Goal: Task Accomplishment & Management: Complete application form

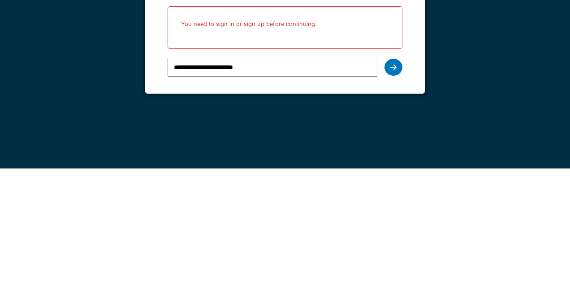
click at [390, 201] on icon at bounding box center [393, 200] width 6 height 7
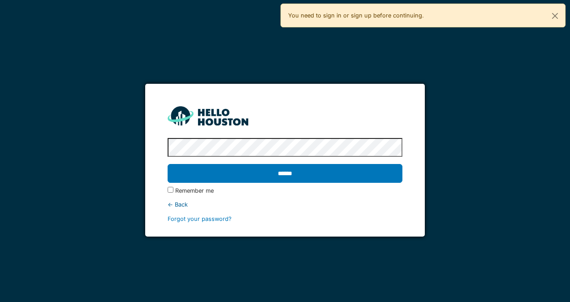
click at [383, 179] on input "******" at bounding box center [285, 173] width 234 height 19
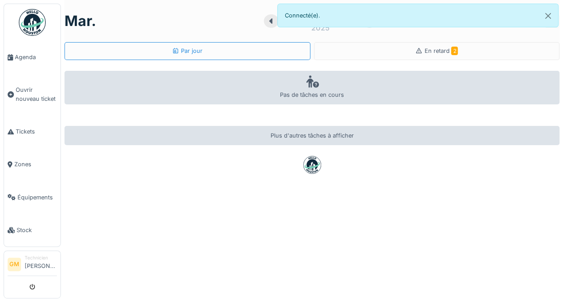
click at [28, 93] on span "Ouvrir nouveau ticket" at bounding box center [36, 94] width 41 height 17
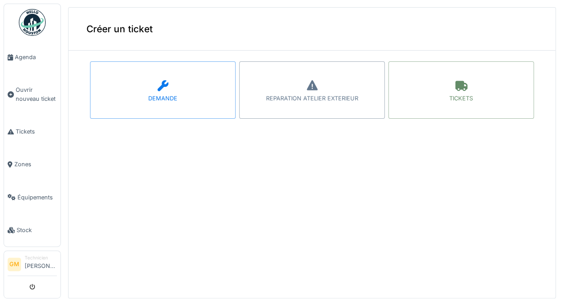
click at [13, 121] on link "Tickets" at bounding box center [32, 131] width 56 height 33
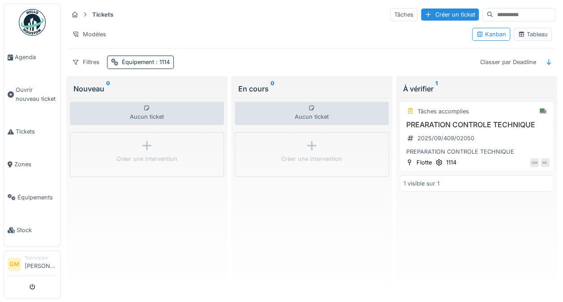
click at [132, 61] on div "Équipement : 1114" at bounding box center [146, 62] width 48 height 9
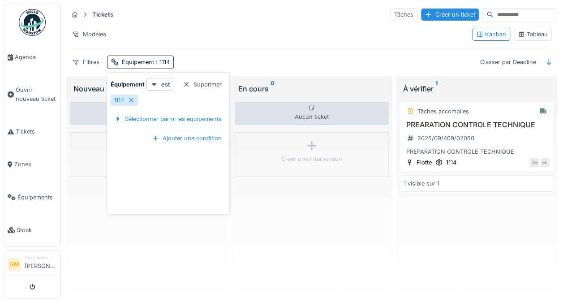
click at [130, 99] on icon at bounding box center [131, 100] width 7 height 6
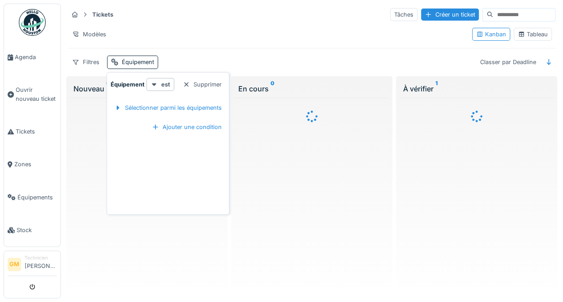
click at [144, 108] on div "Sélectionner parmi les équipements" at bounding box center [168, 108] width 115 height 12
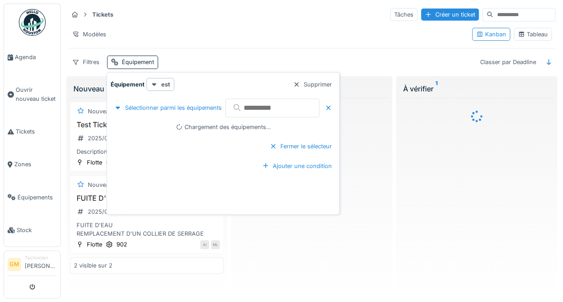
click at [255, 104] on input "text" at bounding box center [272, 108] width 94 height 19
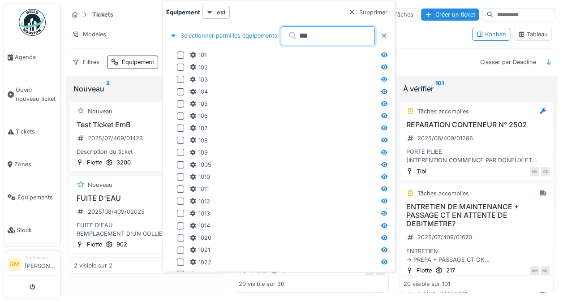
type input "***"
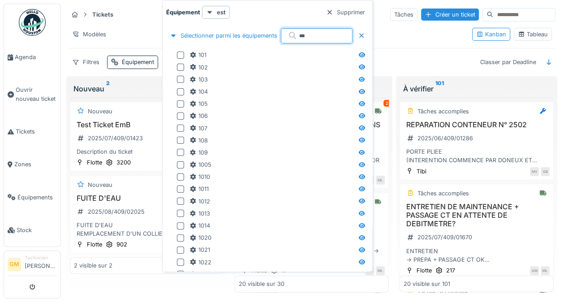
click at [179, 113] on div at bounding box center [180, 115] width 7 height 7
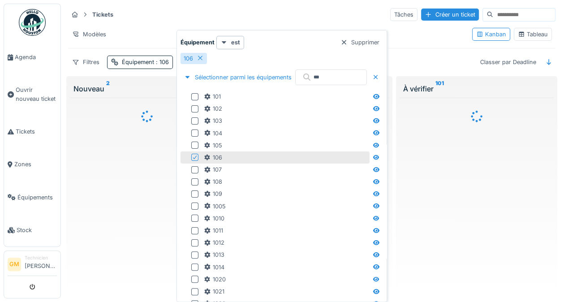
click at [130, 217] on div at bounding box center [147, 195] width 154 height 195
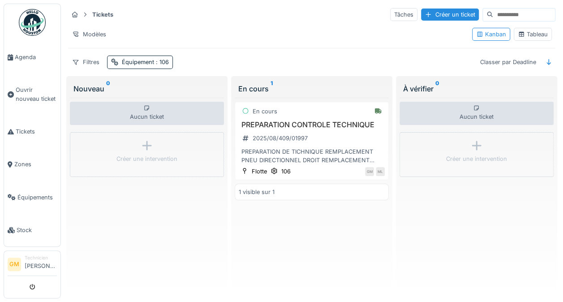
click at [324, 137] on div "PREPARATION CONTROLE TECHNIQUE 2025/08/409/01997 PREPARATION DE TICHNIQUE REMPL…" at bounding box center [312, 143] width 146 height 44
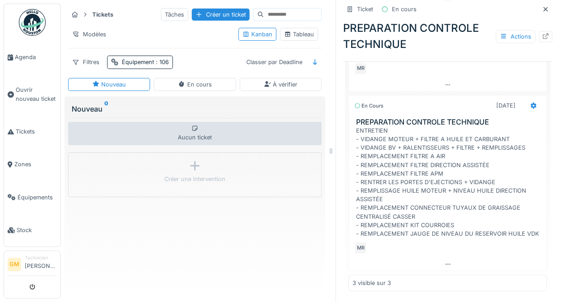
scroll to position [7, 0]
click at [445, 261] on icon at bounding box center [448, 264] width 7 height 6
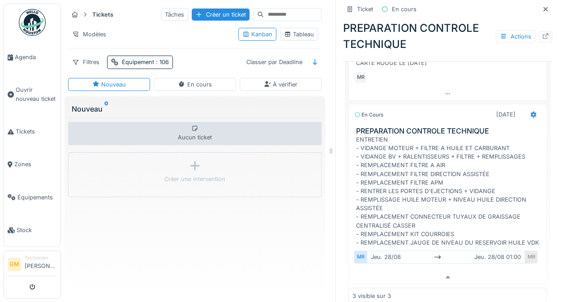
scroll to position [302, 0]
click at [530, 112] on icon at bounding box center [533, 115] width 7 height 6
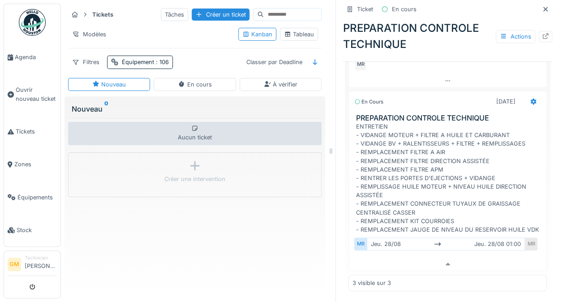
click at [526, 96] on div at bounding box center [533, 101] width 15 height 13
click at [526, 95] on div at bounding box center [533, 101] width 15 height 13
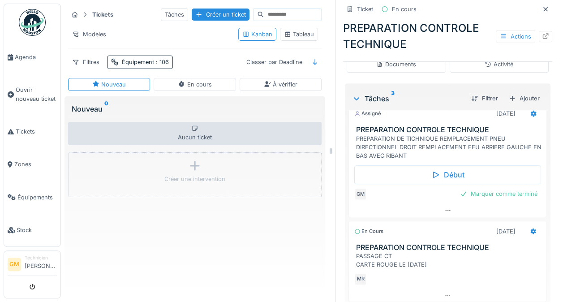
scroll to position [11, 0]
click at [520, 92] on div "Ajouter" at bounding box center [525, 98] width 38 height 12
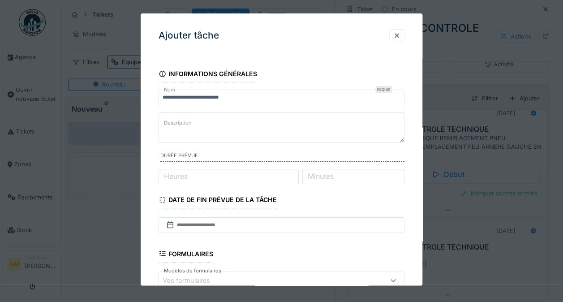
click at [182, 127] on label "Description" at bounding box center [177, 122] width 31 height 11
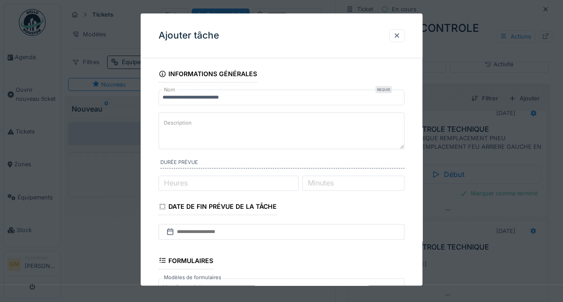
click at [182, 127] on textarea "Description" at bounding box center [282, 130] width 246 height 37
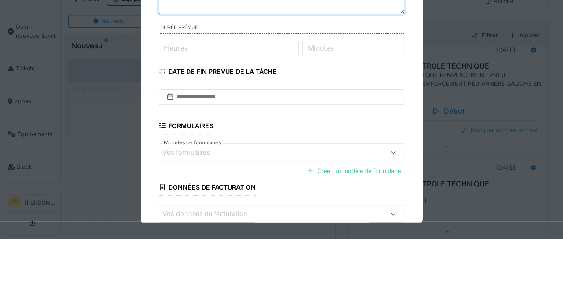
scroll to position [73, 0]
type textarea "**********"
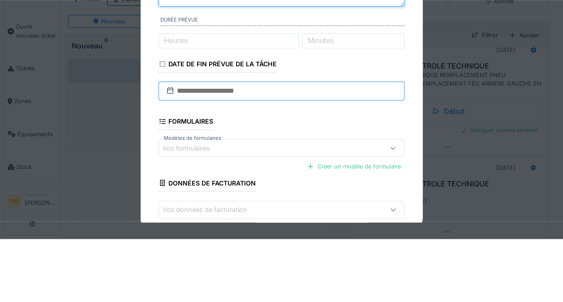
click at [340, 155] on input "text" at bounding box center [282, 154] width 246 height 19
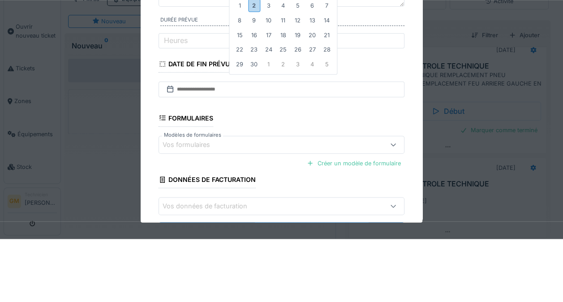
click at [254, 69] on div "2" at bounding box center [254, 67] width 12 height 13
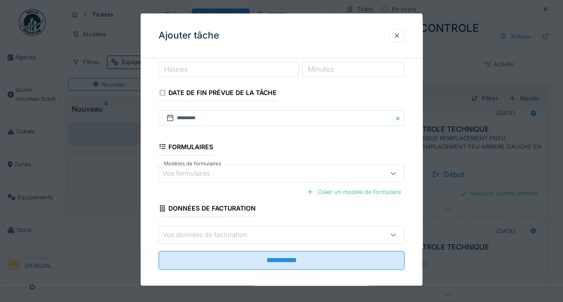
scroll to position [118, 0]
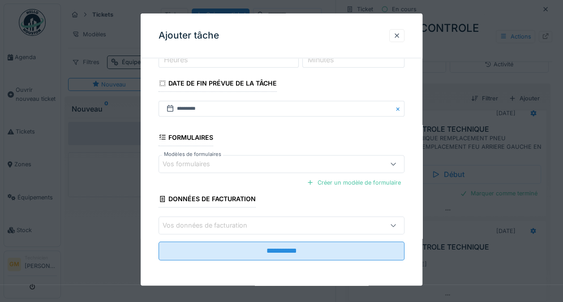
click at [342, 254] on input "**********" at bounding box center [282, 251] width 246 height 19
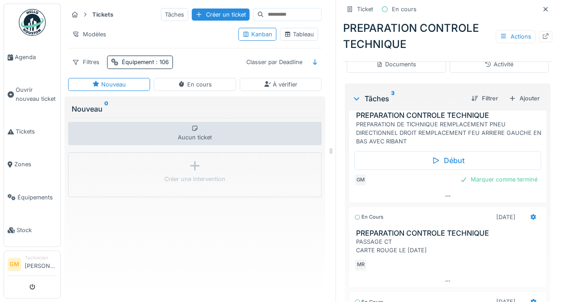
scroll to position [24, 0]
